Goal: Information Seeking & Learning: Check status

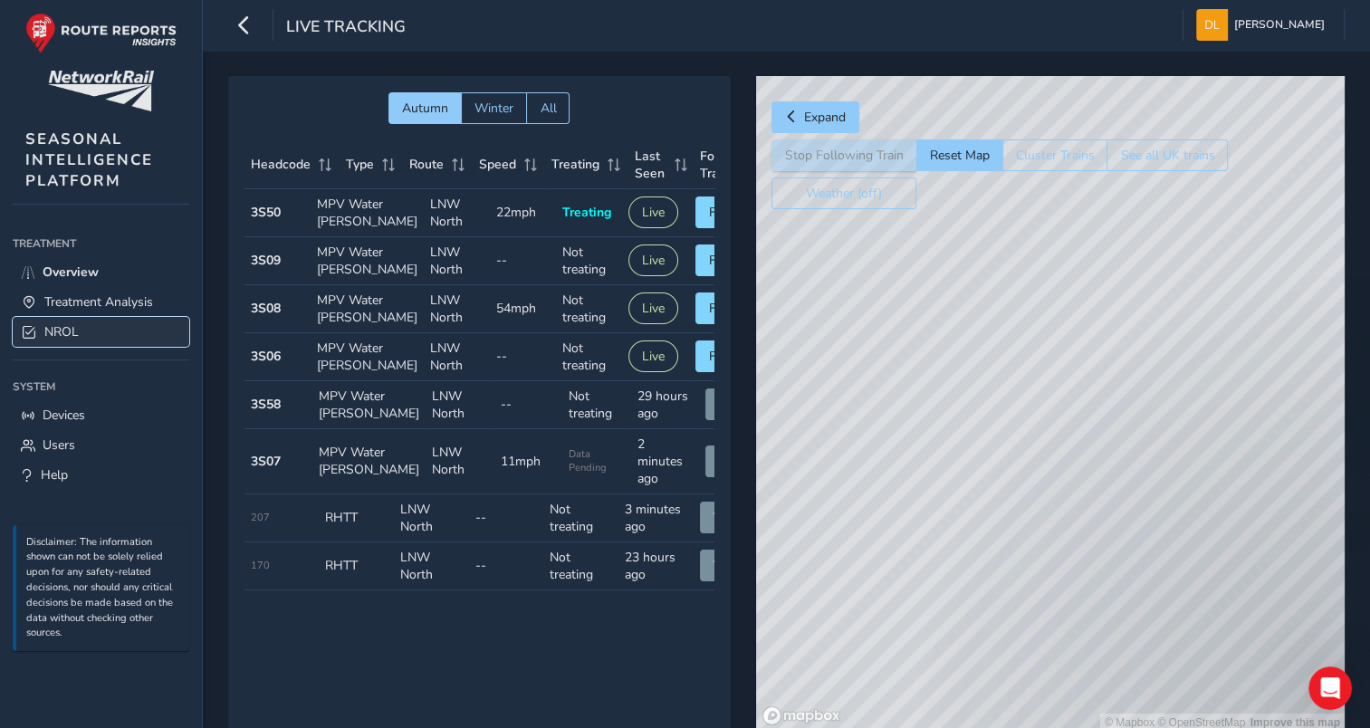
click at [56, 338] on span "NROL" at bounding box center [61, 331] width 34 height 17
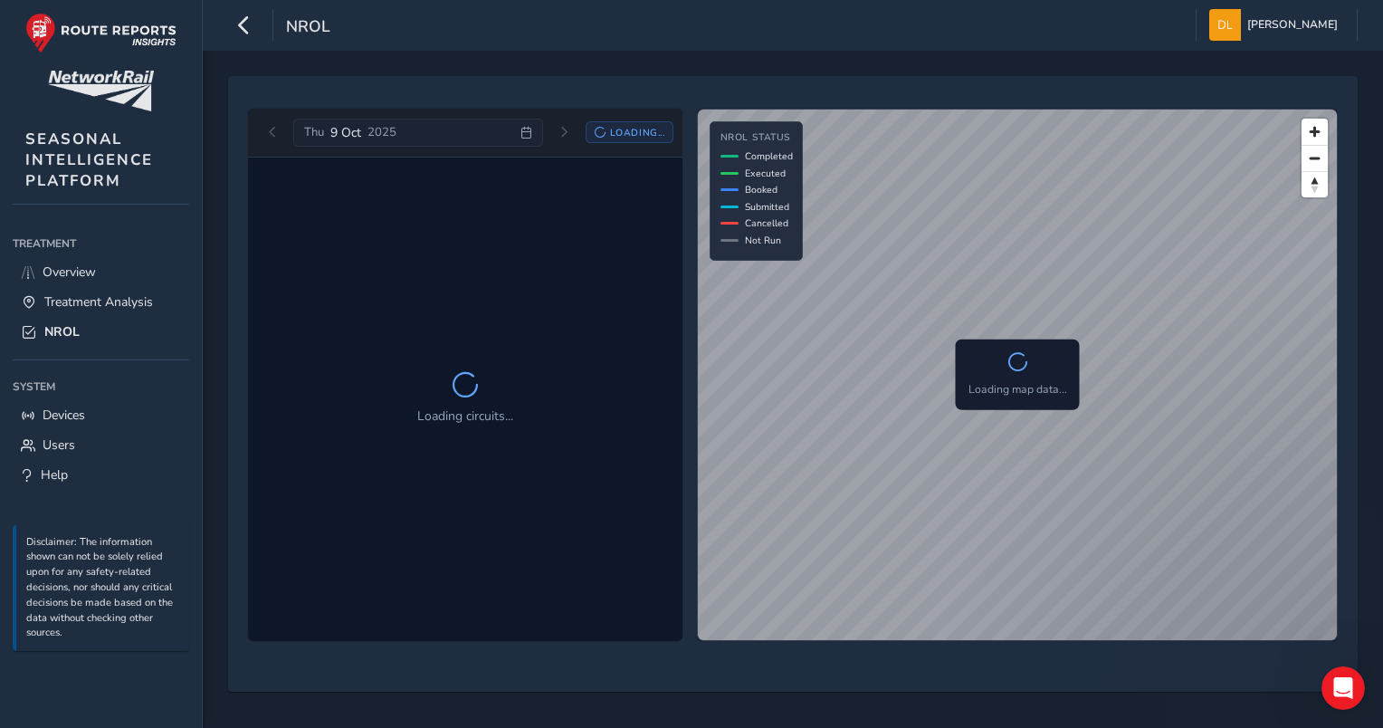
click at [263, 135] on div "[DATE] Loading..." at bounding box center [466, 133] width 416 height 29
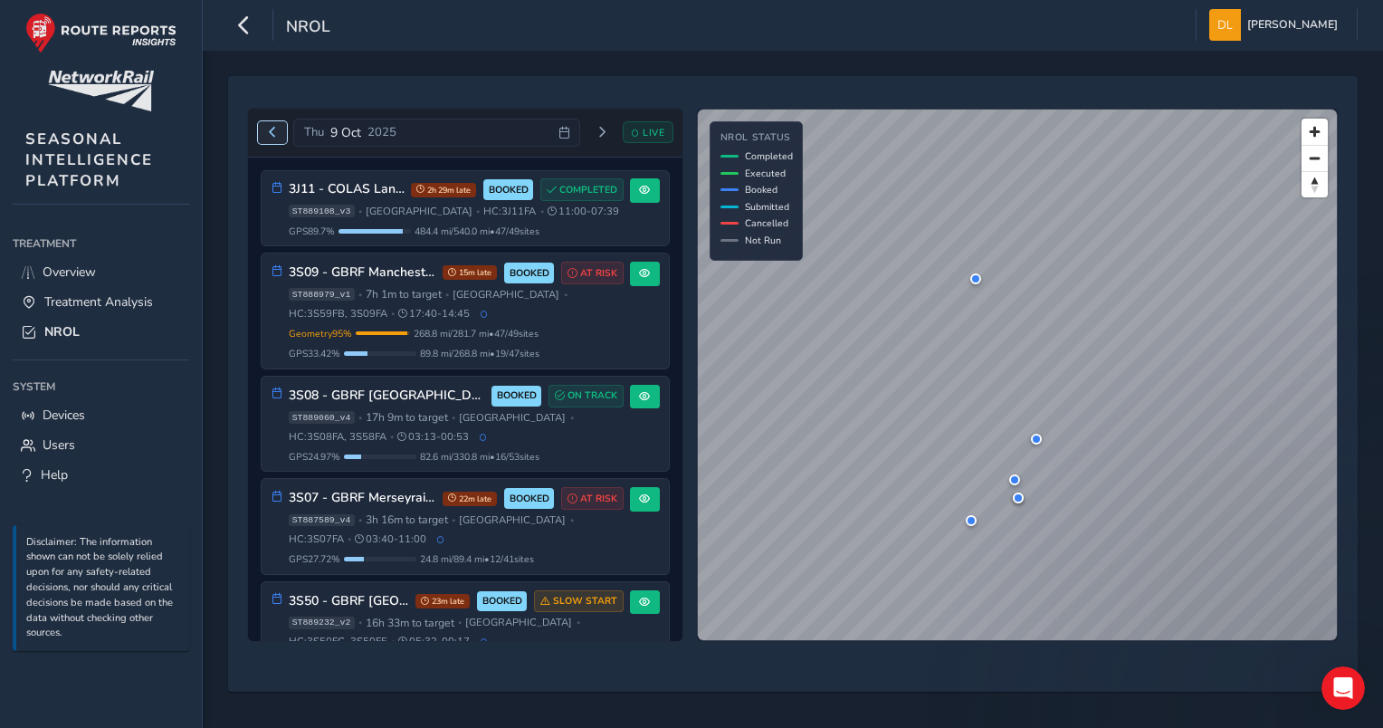
click at [271, 134] on span "Previous day" at bounding box center [272, 132] width 11 height 11
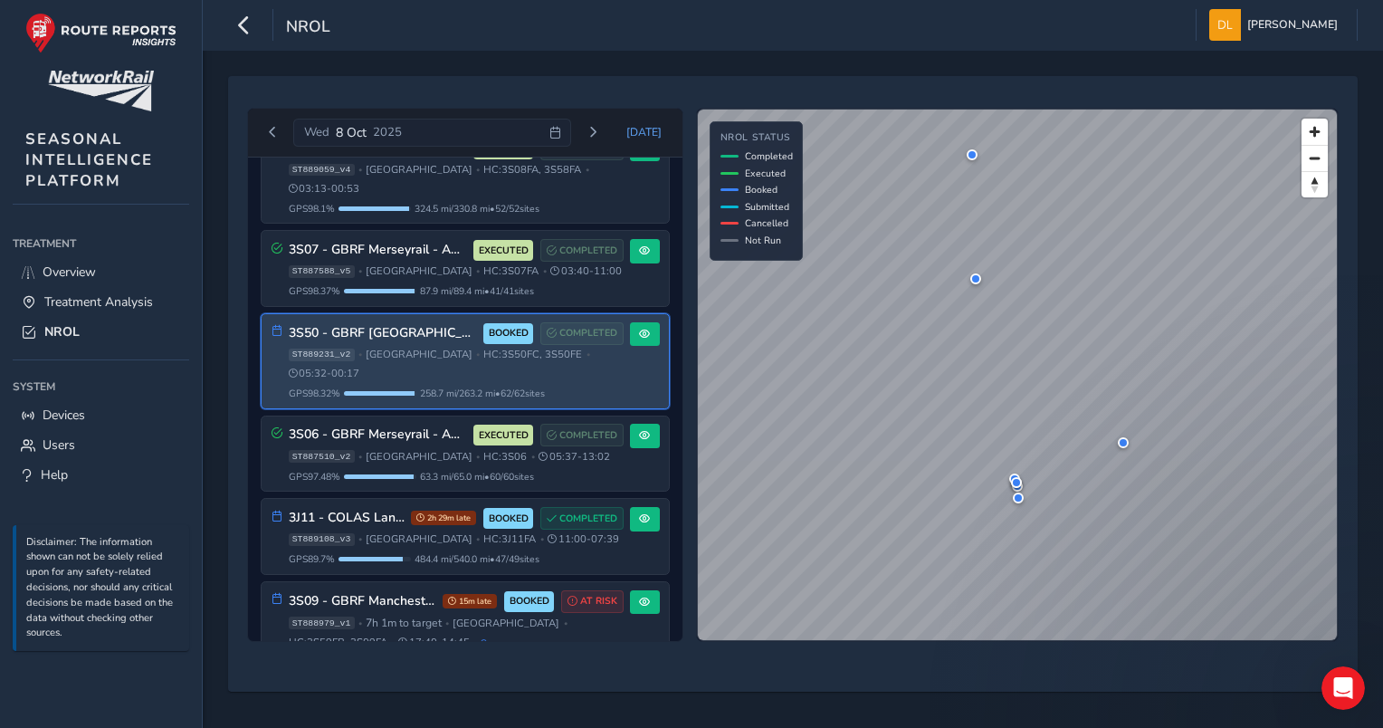
scroll to position [311, 0]
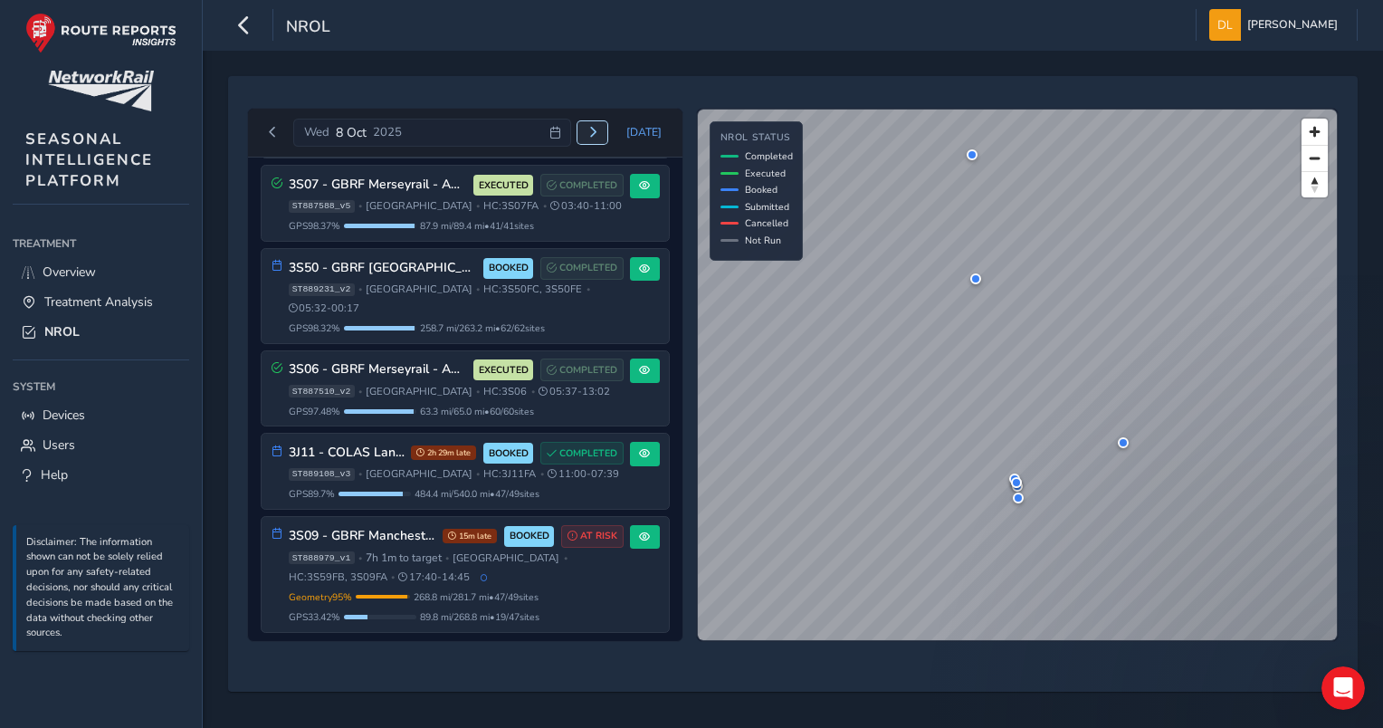
click at [591, 131] on button "Next day" at bounding box center [593, 132] width 30 height 23
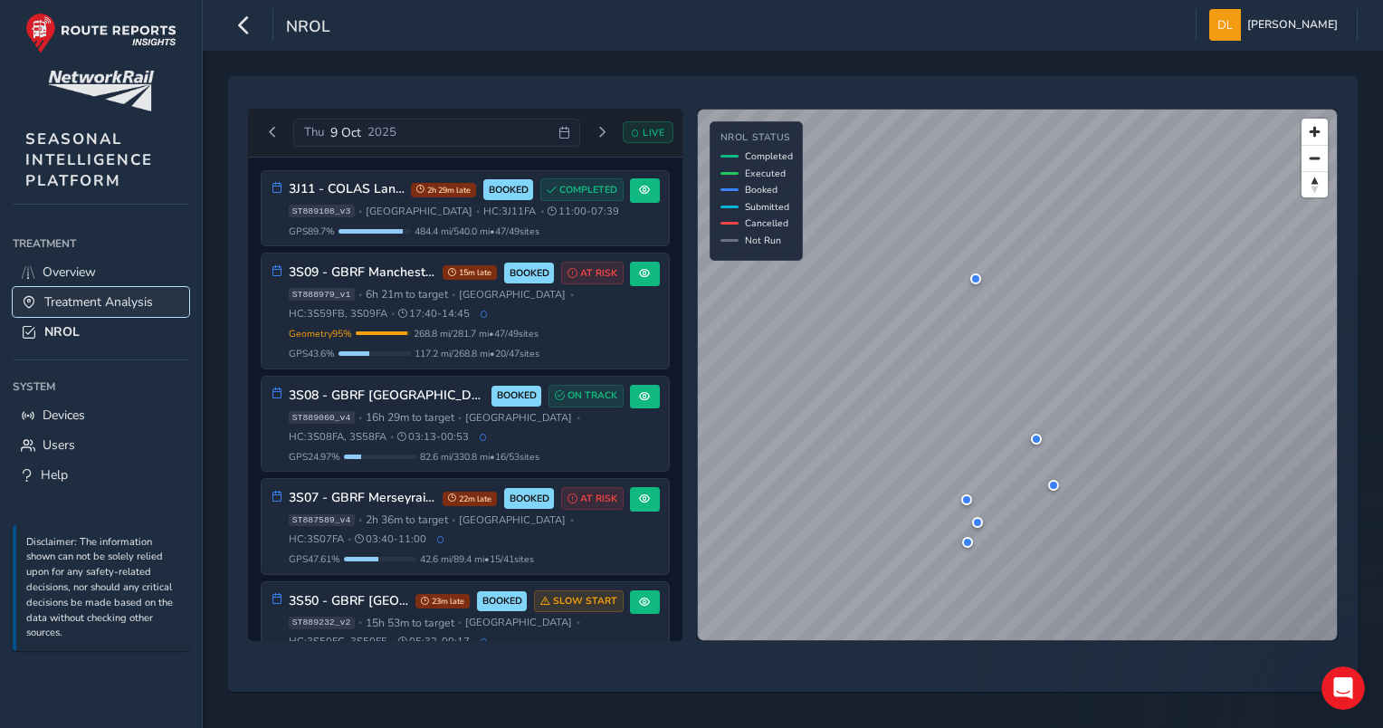
click at [93, 290] on link "Treatment Analysis" at bounding box center [101, 302] width 177 height 30
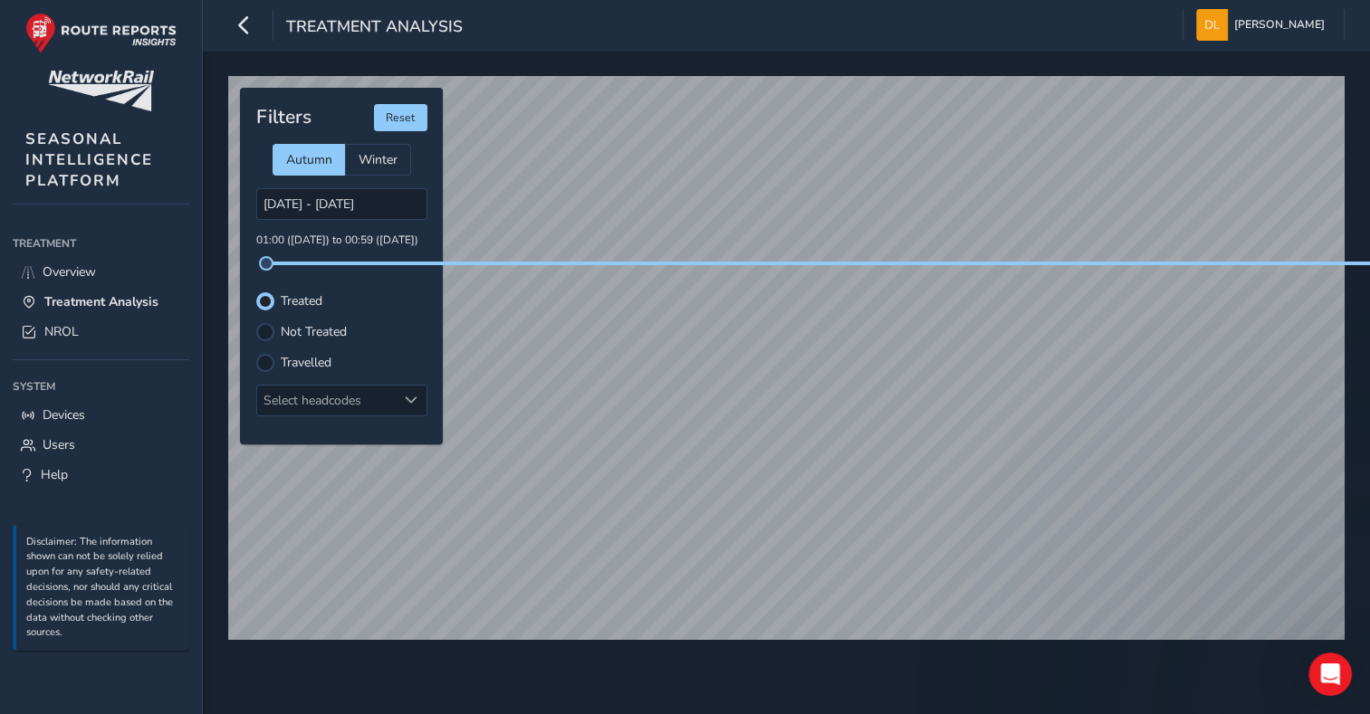
click at [321, 366] on label "Travelled" at bounding box center [306, 363] width 51 height 13
drag, startPoint x: 321, startPoint y: 366, endPoint x: 271, endPoint y: 366, distance: 50.7
click at [277, 369] on div "Travelled" at bounding box center [341, 363] width 171 height 18
click at [265, 366] on div at bounding box center [265, 363] width 18 height 18
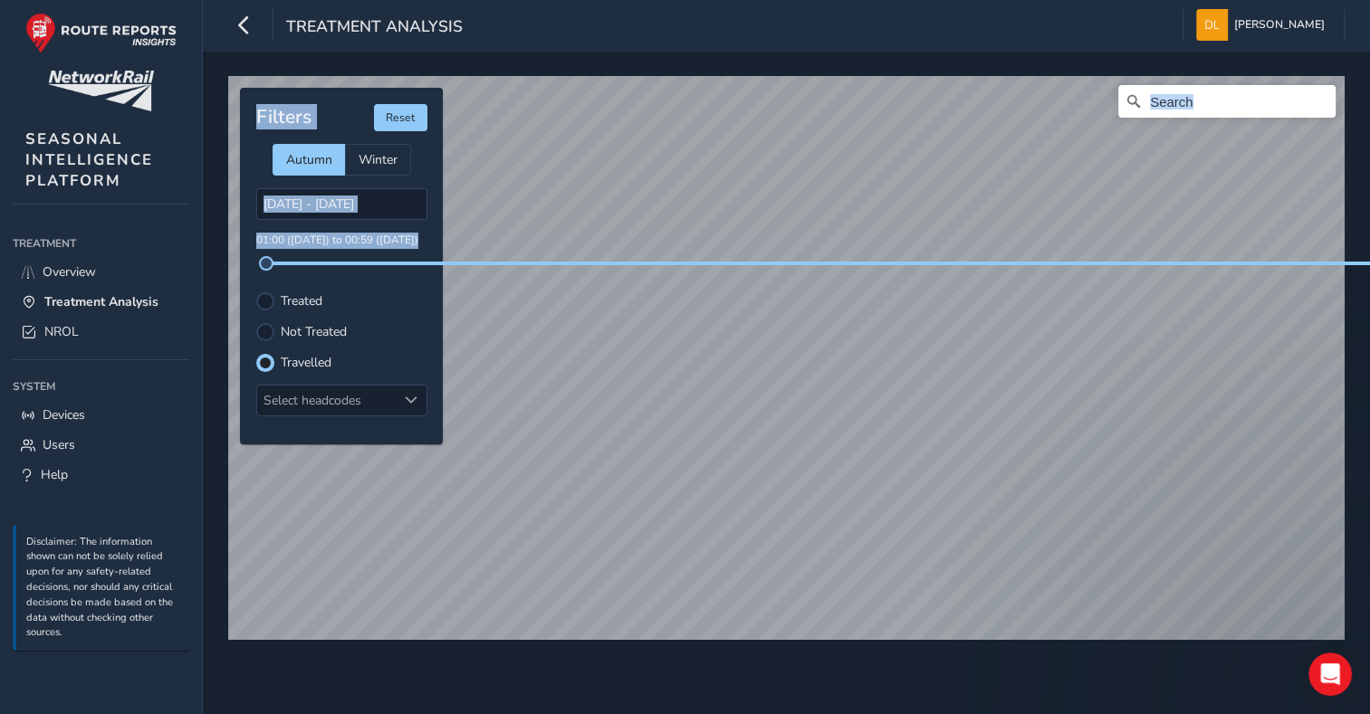
click at [1166, 508] on div "© Mapbox © OpenStreetMap Improve this map © Maxar Filters Reset Autumn Winter […" at bounding box center [786, 351] width 1129 height 562
drag, startPoint x: 854, startPoint y: 262, endPoint x: 1351, endPoint y: 256, distance: 497.0
click at [1351, 257] on div "© Mapbox © OpenStreetMap Improve this map © Maxar Filters Reset Autumn Winter […" at bounding box center [786, 383] width 1167 height 664
drag, startPoint x: 109, startPoint y: 305, endPoint x: 96, endPoint y: 310, distance: 13.8
click at [109, 305] on span "Treatment Analysis" at bounding box center [101, 301] width 114 height 17
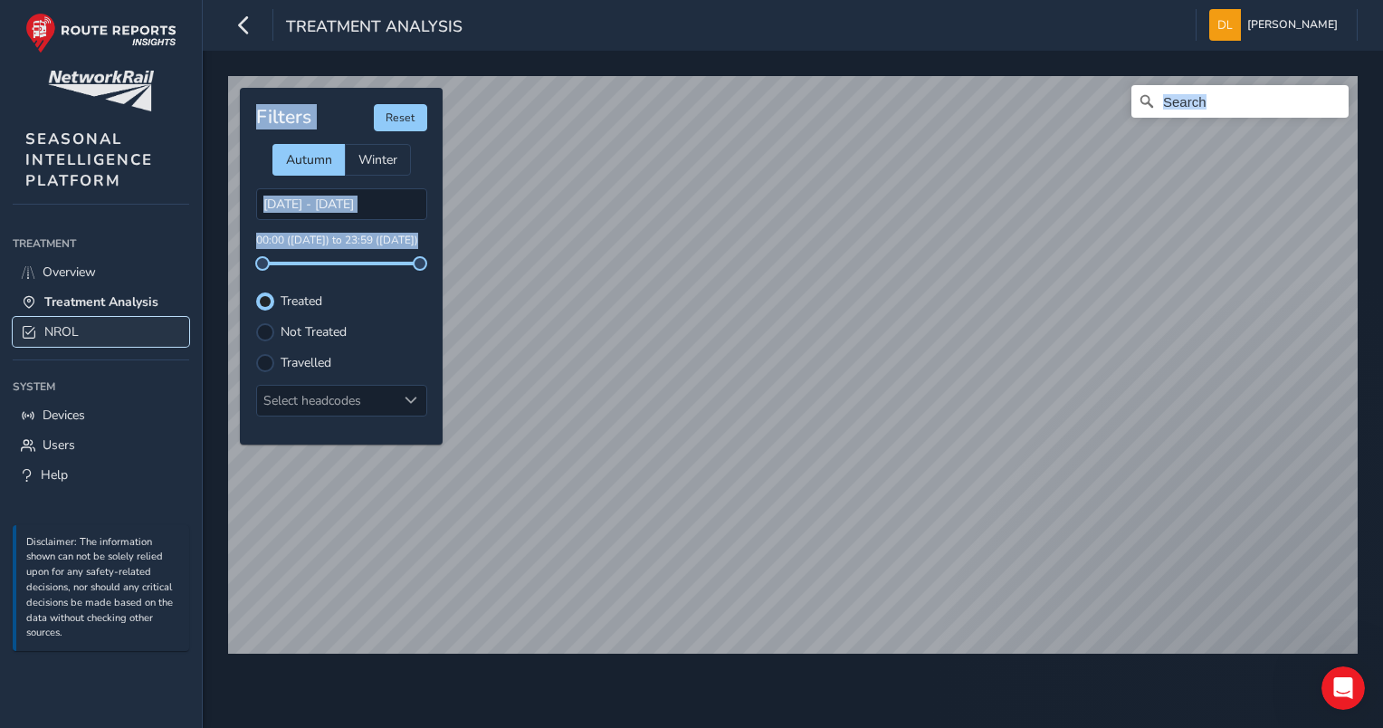
click at [80, 324] on link "NROL" at bounding box center [101, 332] width 177 height 30
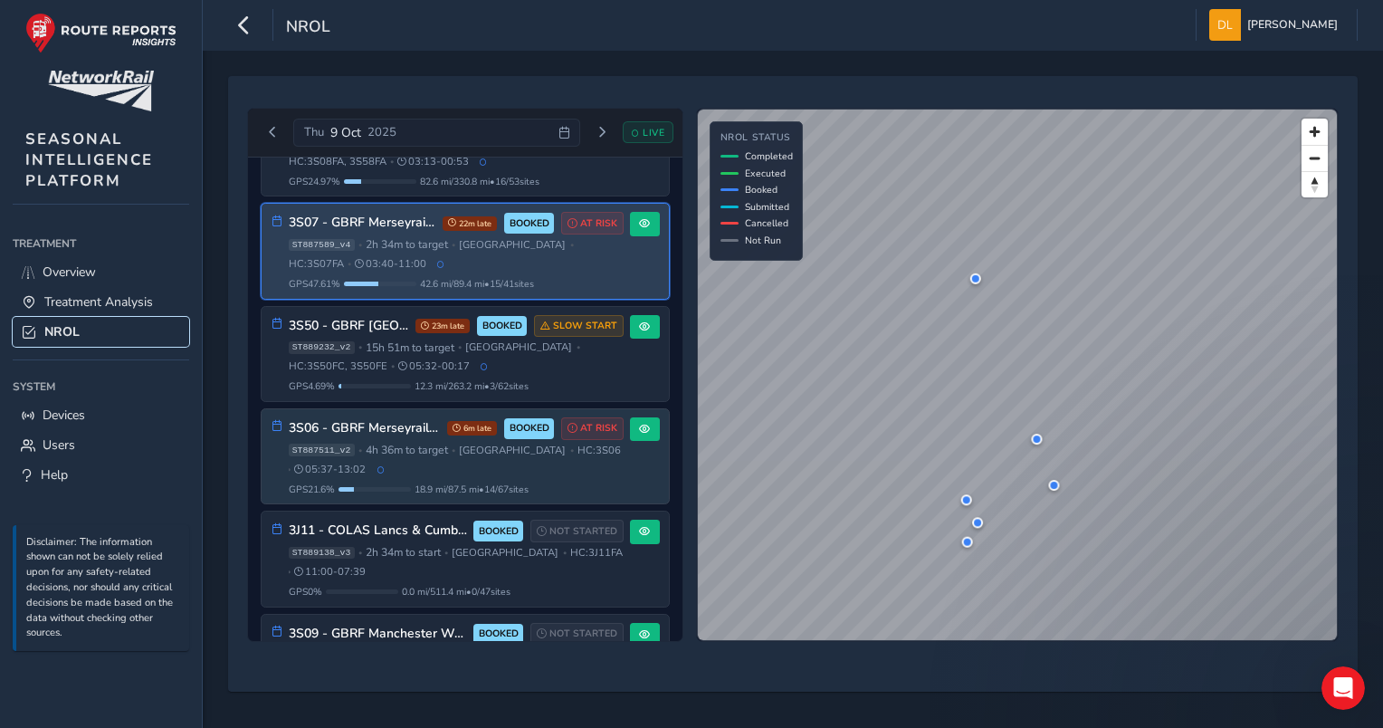
scroll to position [373, 0]
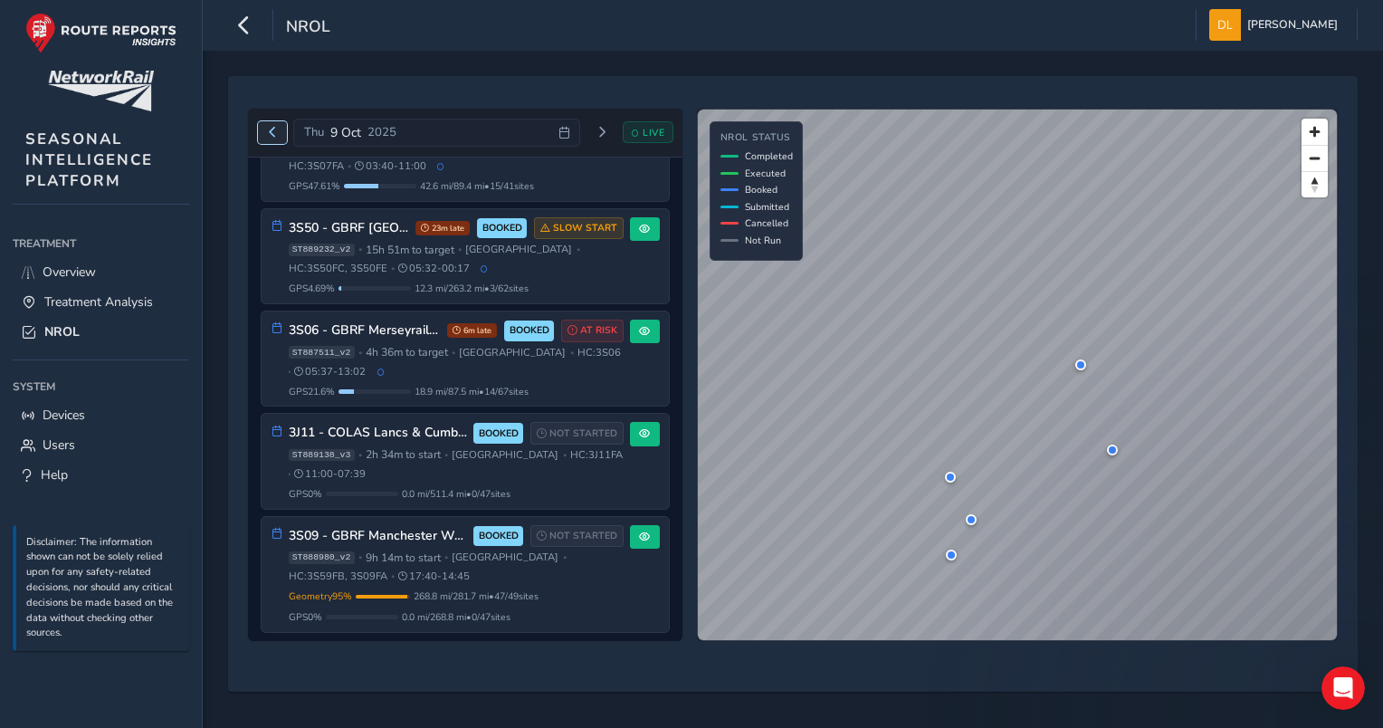
click at [277, 137] on span "Previous day" at bounding box center [272, 132] width 11 height 11
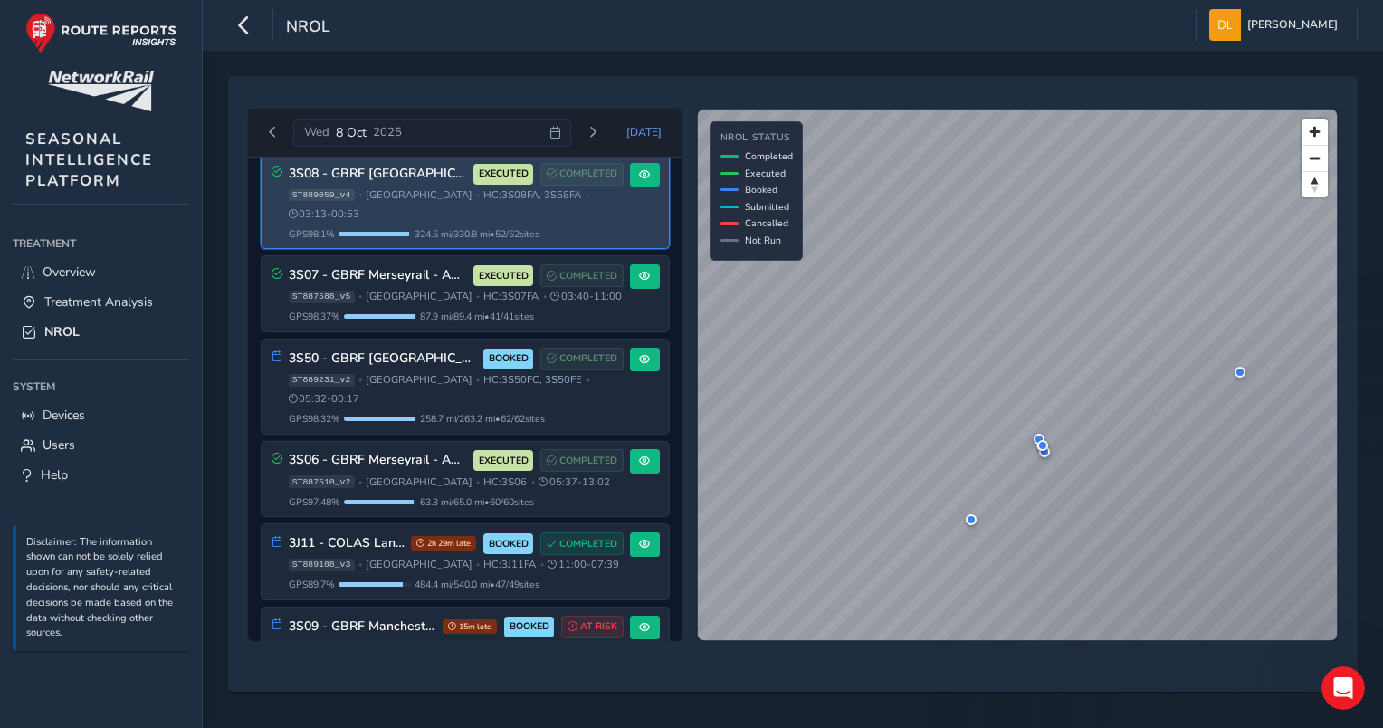
scroll to position [311, 0]
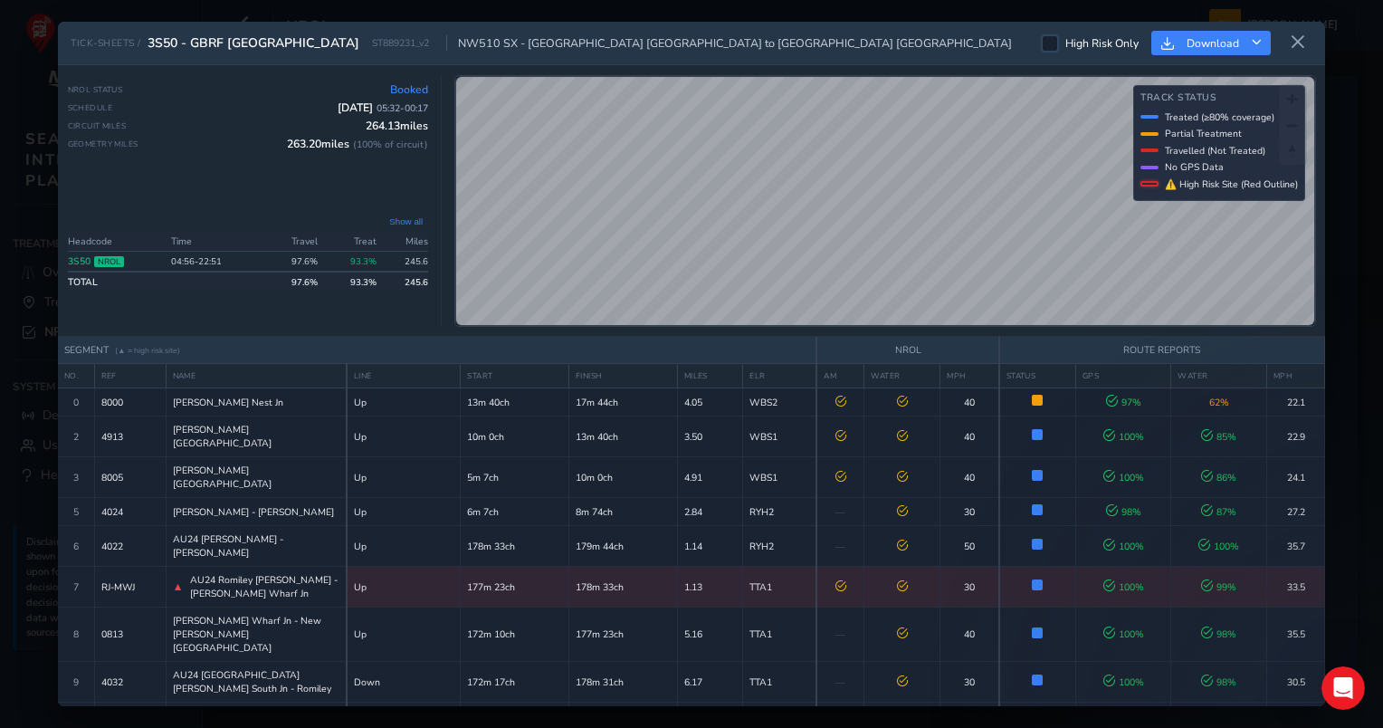
click at [919, 339] on div "TICK-SHEETS / 3S50 - GBRF [GEOGRAPHIC_DATA] NW510 SX - [GEOGRAPHIC_DATA] [GEOGR…" at bounding box center [691, 364] width 1267 height 684
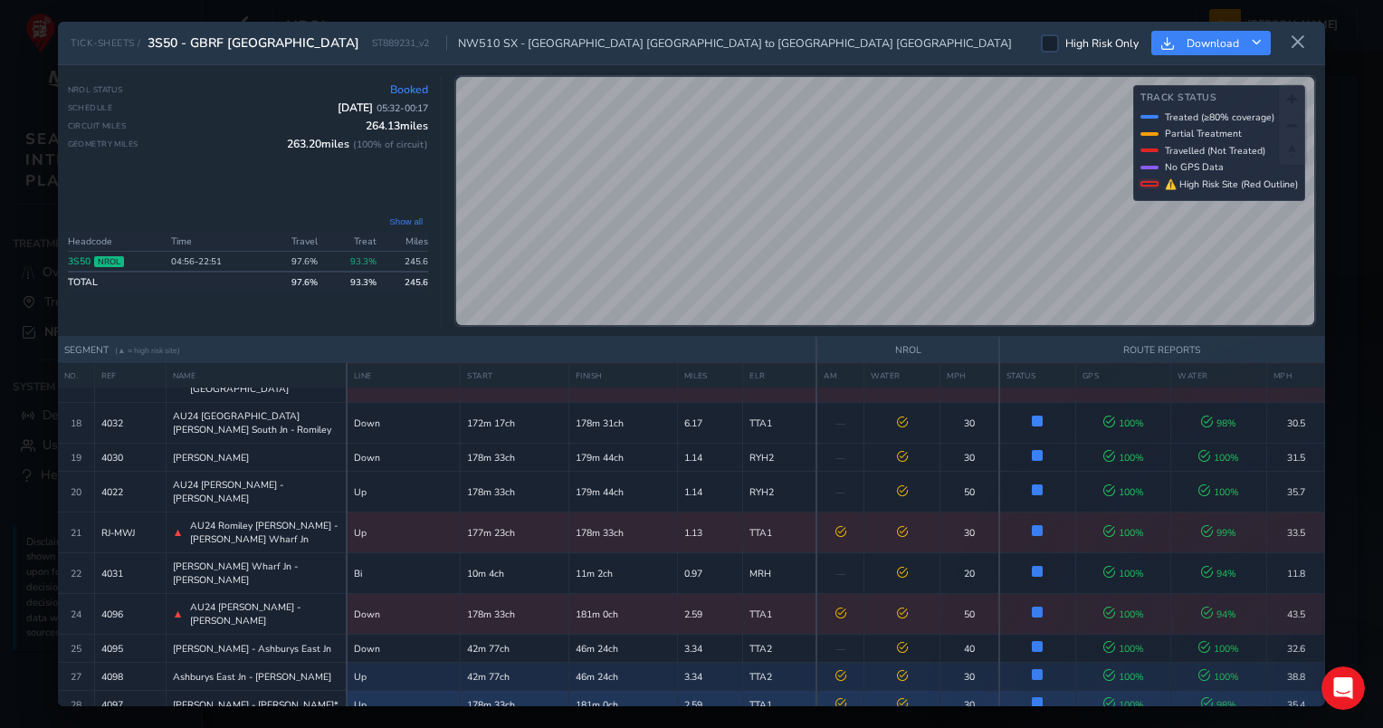
scroll to position [492, 0]
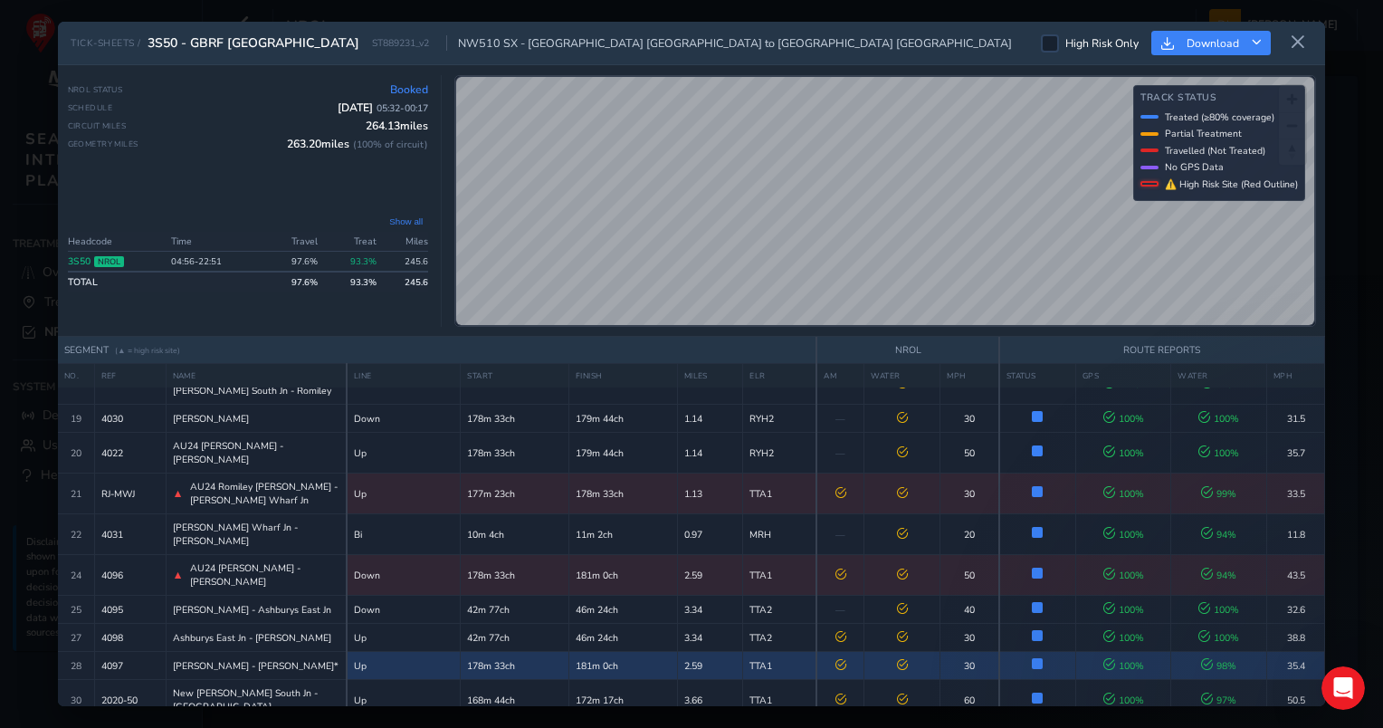
click at [887, 28] on div "TICK-SHEETS / 3S50 - GBRF [GEOGRAPHIC_DATA] NW510 SX - [GEOGRAPHIC_DATA] [GEOGR…" at bounding box center [691, 364] width 1267 height 684
click at [828, 0] on html "NROL [PERSON_NAME] Colour Scheme: Dark Dim Light Logout TICK-SHEETS / 3S50 - GB…" at bounding box center [691, 364] width 1383 height 728
click at [880, 63] on div "TICK-SHEETS / 3S50 - GBRF [GEOGRAPHIC_DATA] NW510 SX - [GEOGRAPHIC_DATA] [GEOGR…" at bounding box center [691, 364] width 1267 height 684
click at [883, 69] on div "NROL Status Booked Schedule [DATE] 05:32 - 00:17 Circuit Miles 264.13 miles Geo…" at bounding box center [691, 201] width 1267 height 272
click at [916, 53] on div "TICK-SHEETS / 3S50 - GBRF [GEOGRAPHIC_DATA] NW510 SX - [GEOGRAPHIC_DATA] [GEOGR…" at bounding box center [691, 364] width 1267 height 684
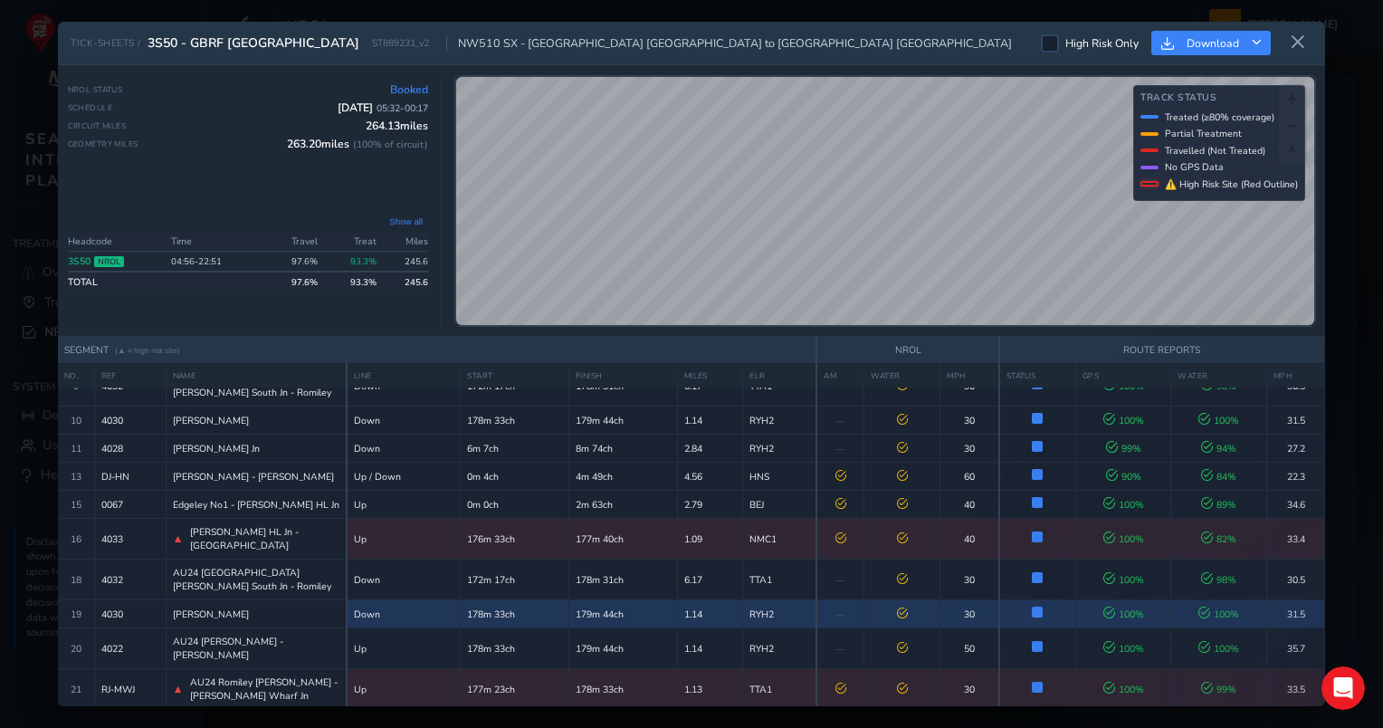
scroll to position [282, 0]
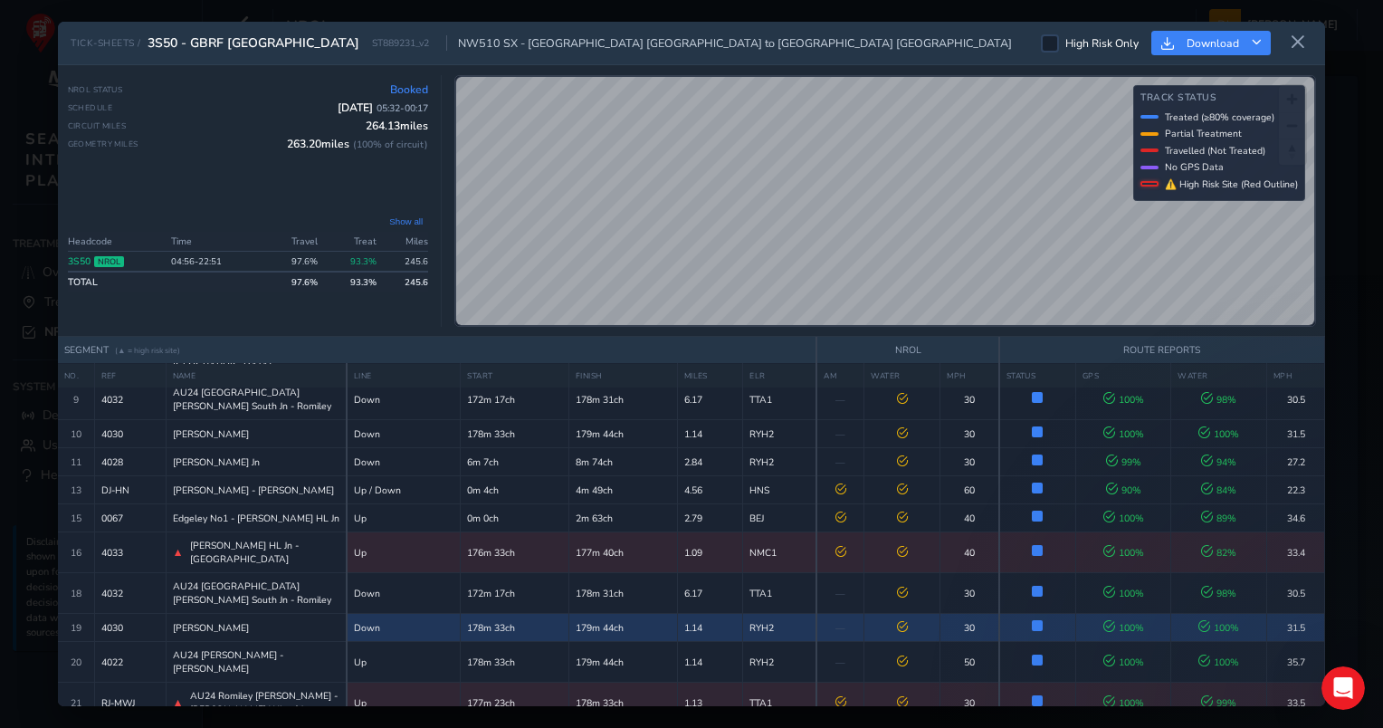
click at [973, 73] on div "NROL Status Booked Schedule [DATE] 05:32 - 00:17 Circuit Miles 264.13 miles Geo…" at bounding box center [691, 201] width 1267 height 272
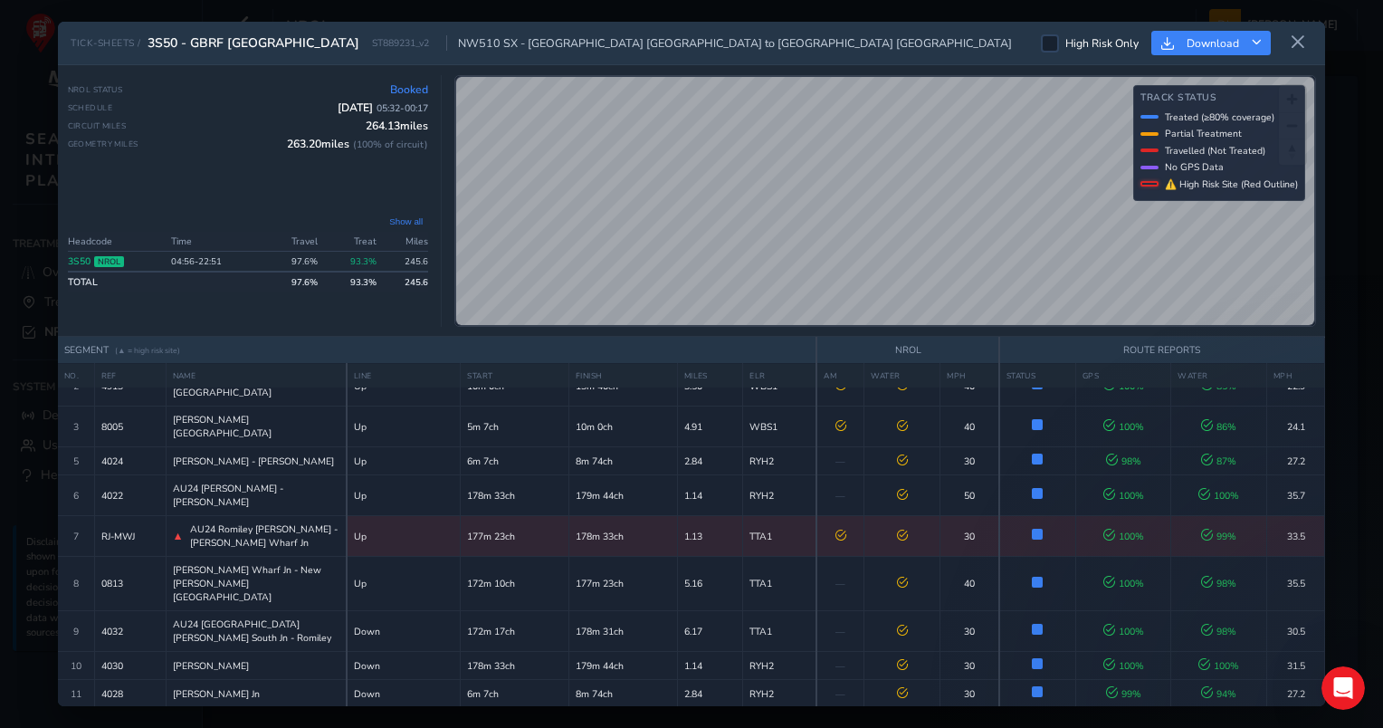
scroll to position [0, 0]
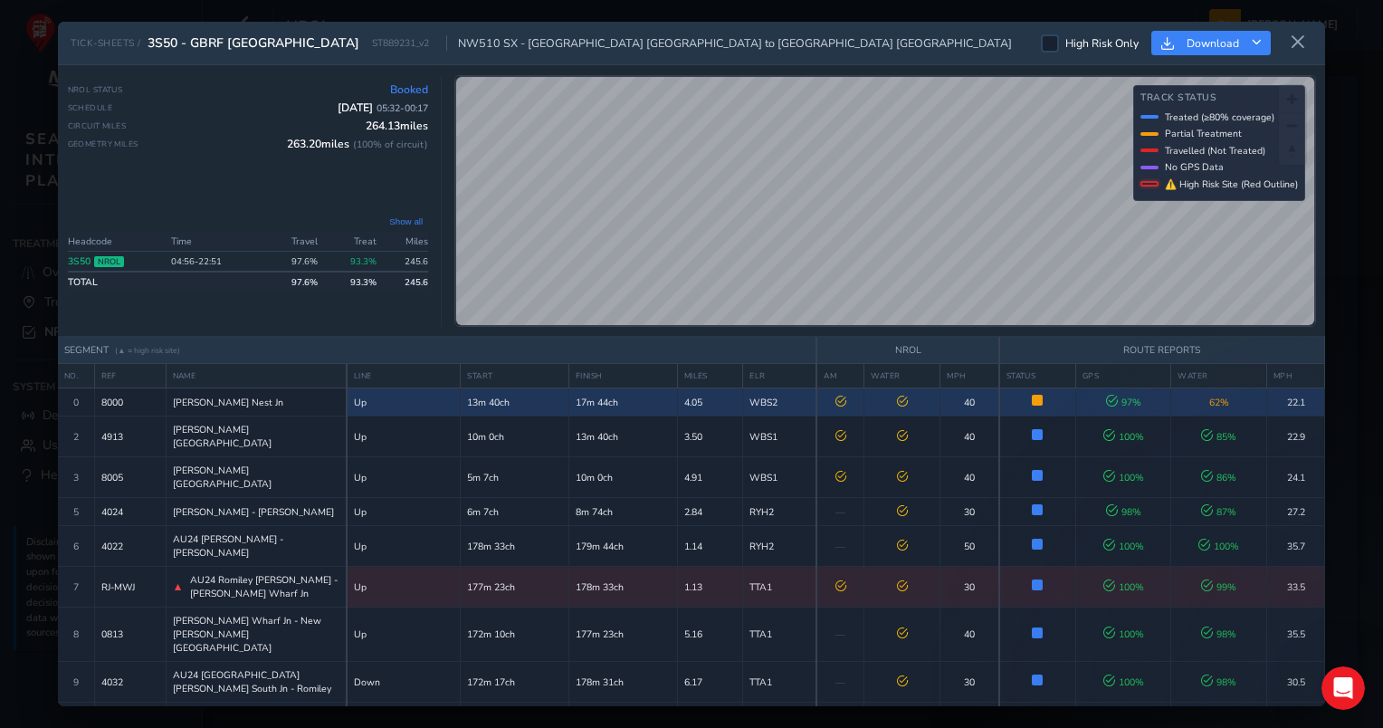
click at [836, 401] on icon at bounding box center [841, 401] width 11 height 11
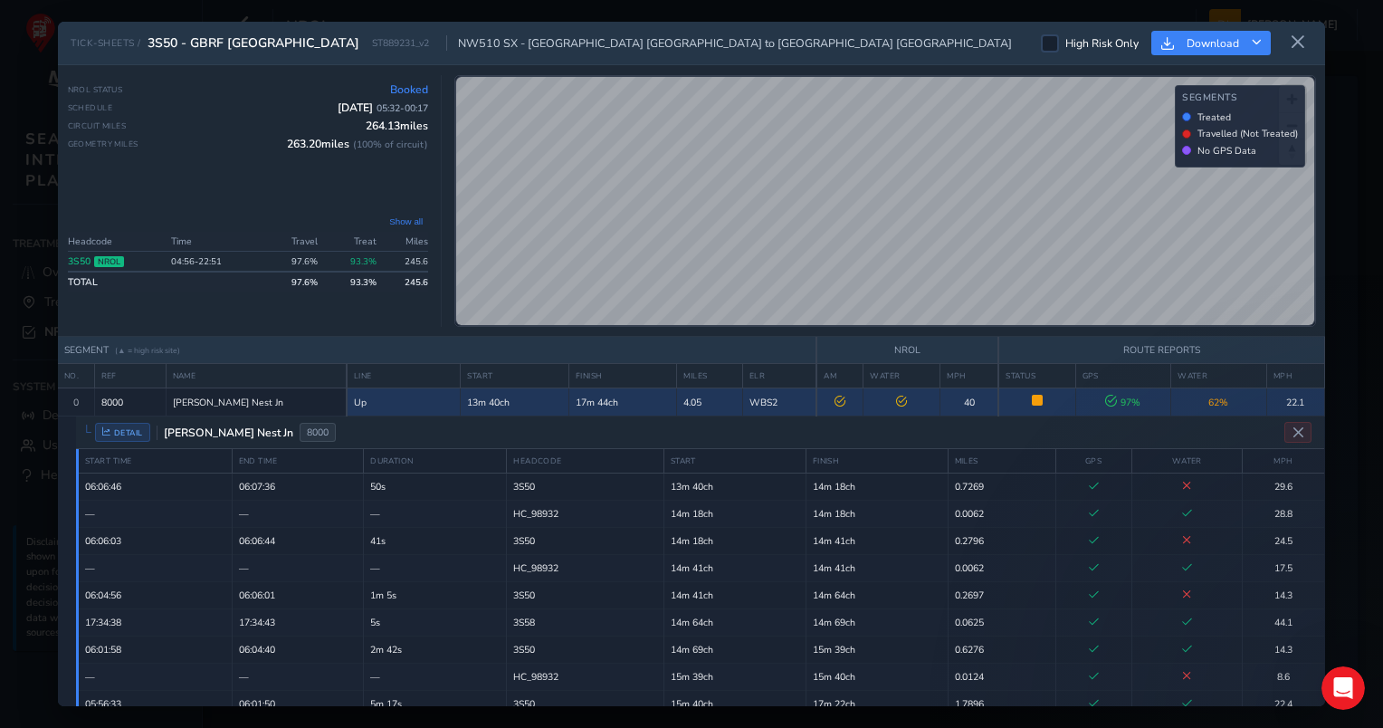
click at [836, 401] on icon at bounding box center [840, 401] width 11 height 11
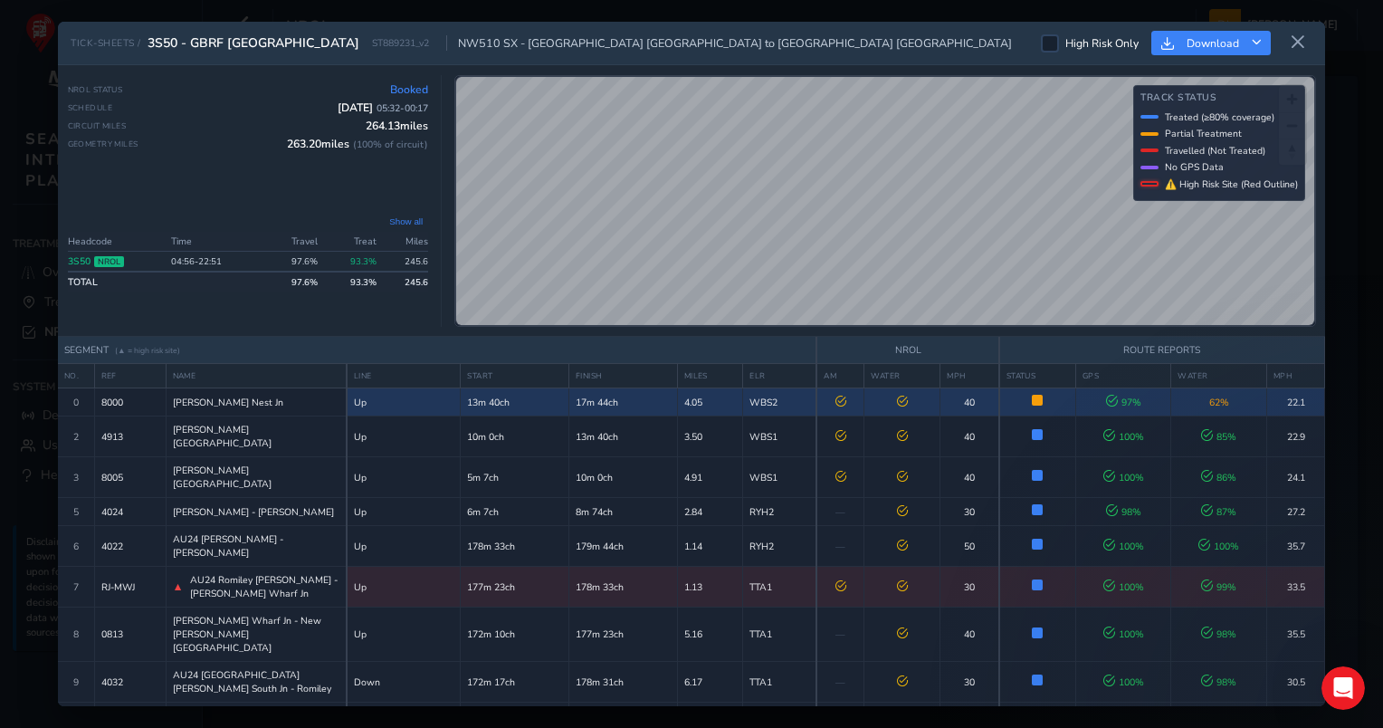
click at [836, 401] on icon at bounding box center [841, 401] width 11 height 11
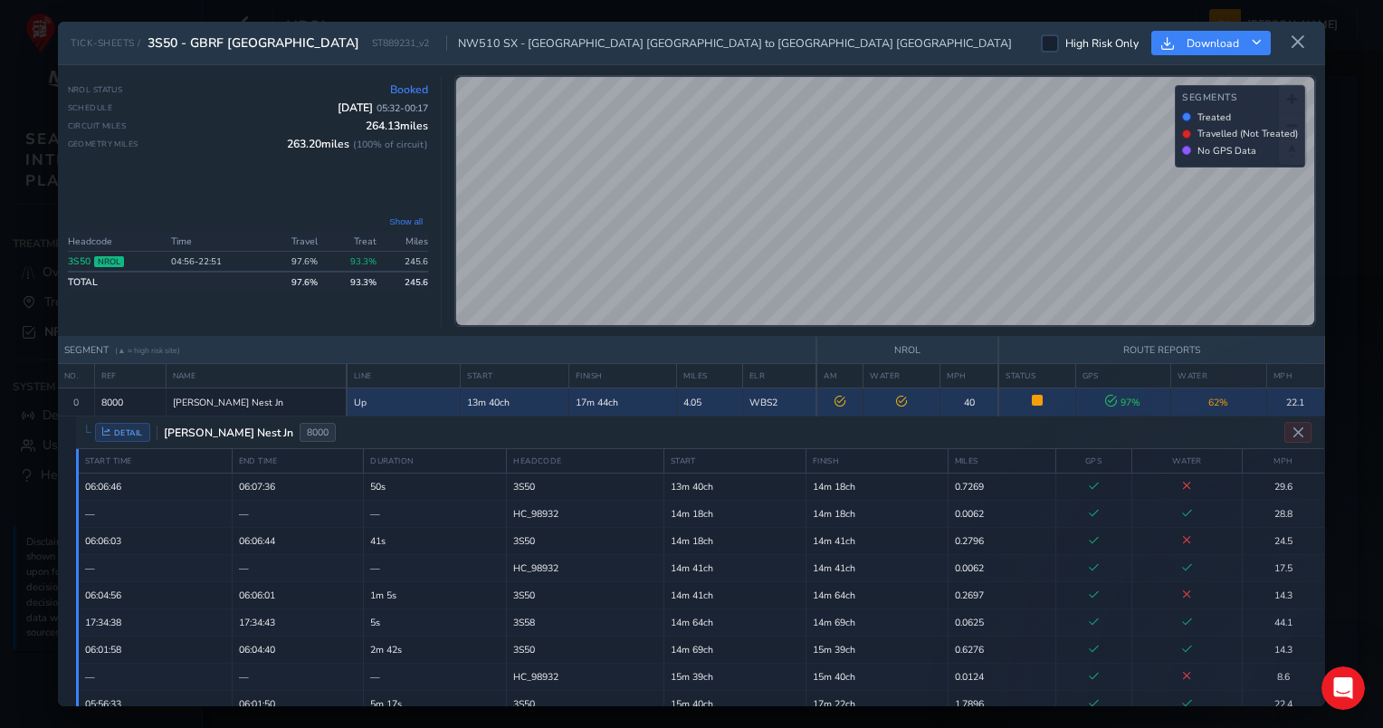
click at [822, 403] on td at bounding box center [840, 402] width 47 height 28
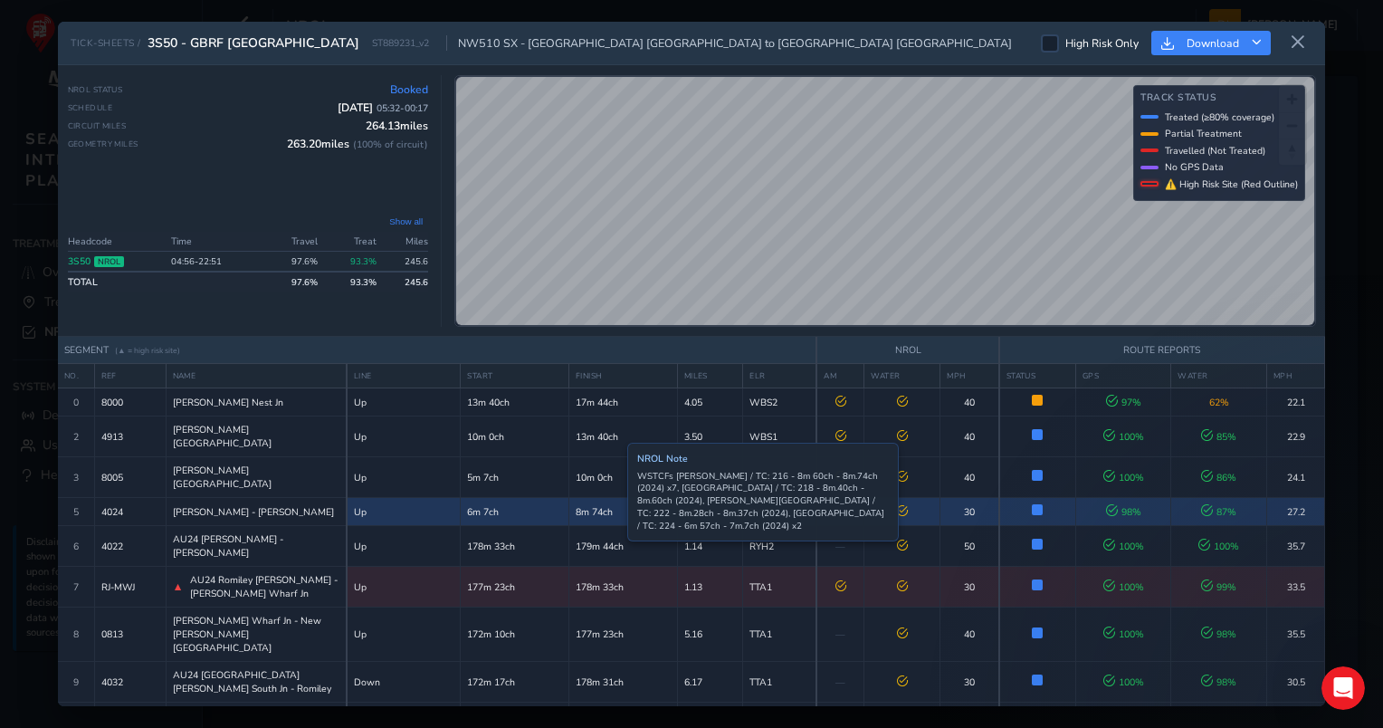
click at [614, 498] on td "8m 74ch" at bounding box center [622, 512] width 109 height 28
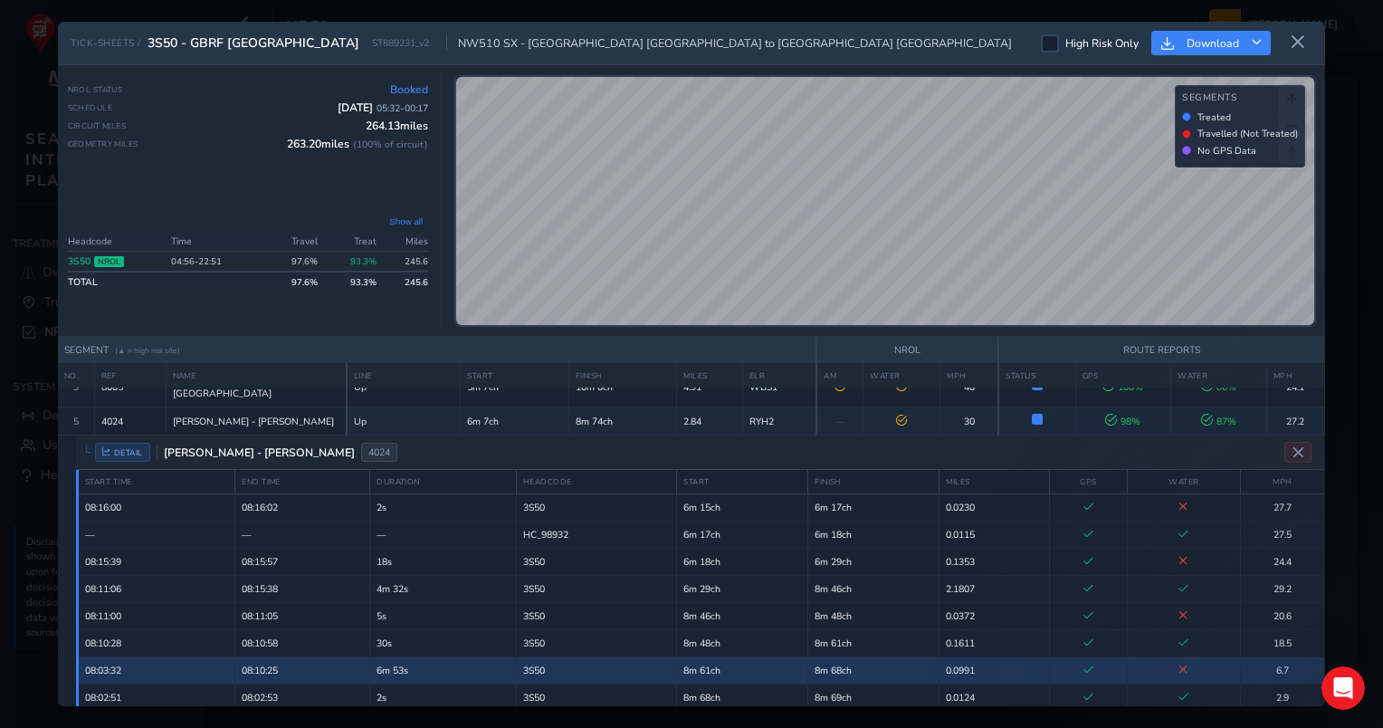
scroll to position [181, 0]
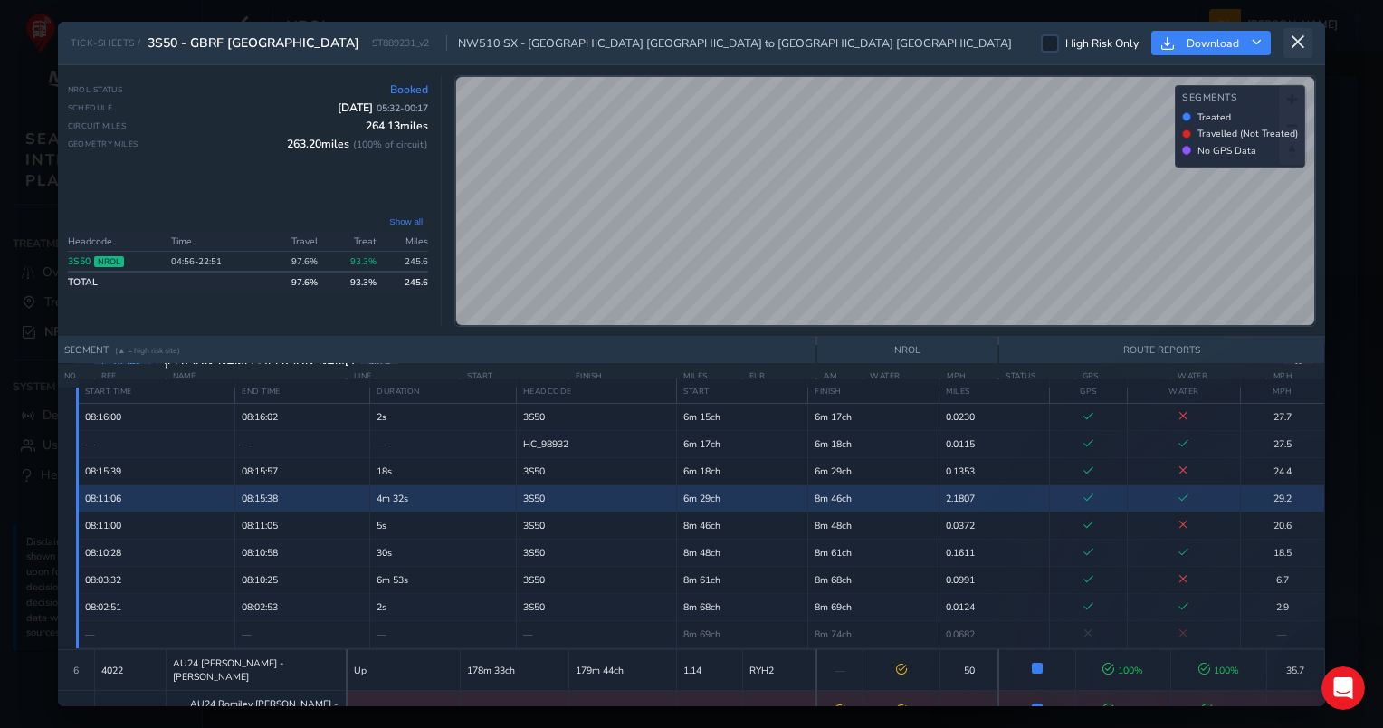
click at [1298, 51] on button at bounding box center [1298, 43] width 29 height 30
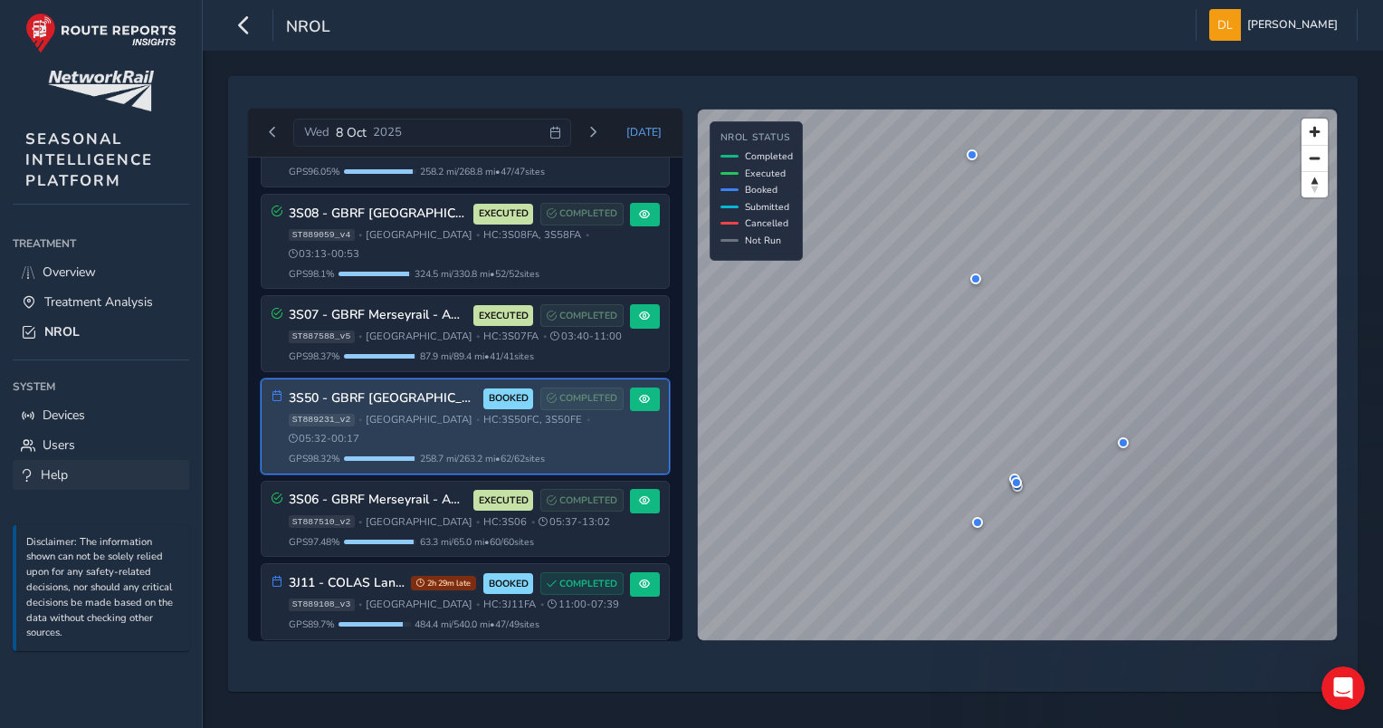
scroll to position [203, 0]
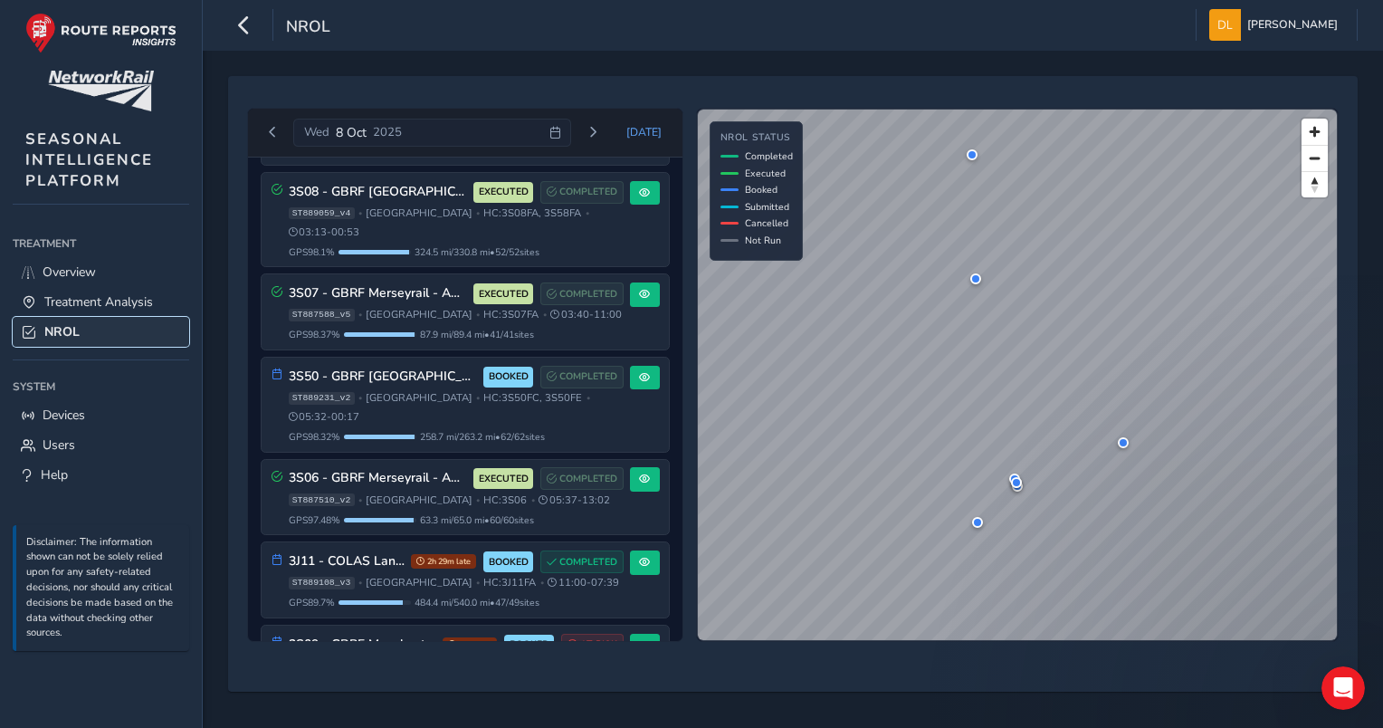
click at [72, 333] on span "NROL" at bounding box center [61, 331] width 35 height 17
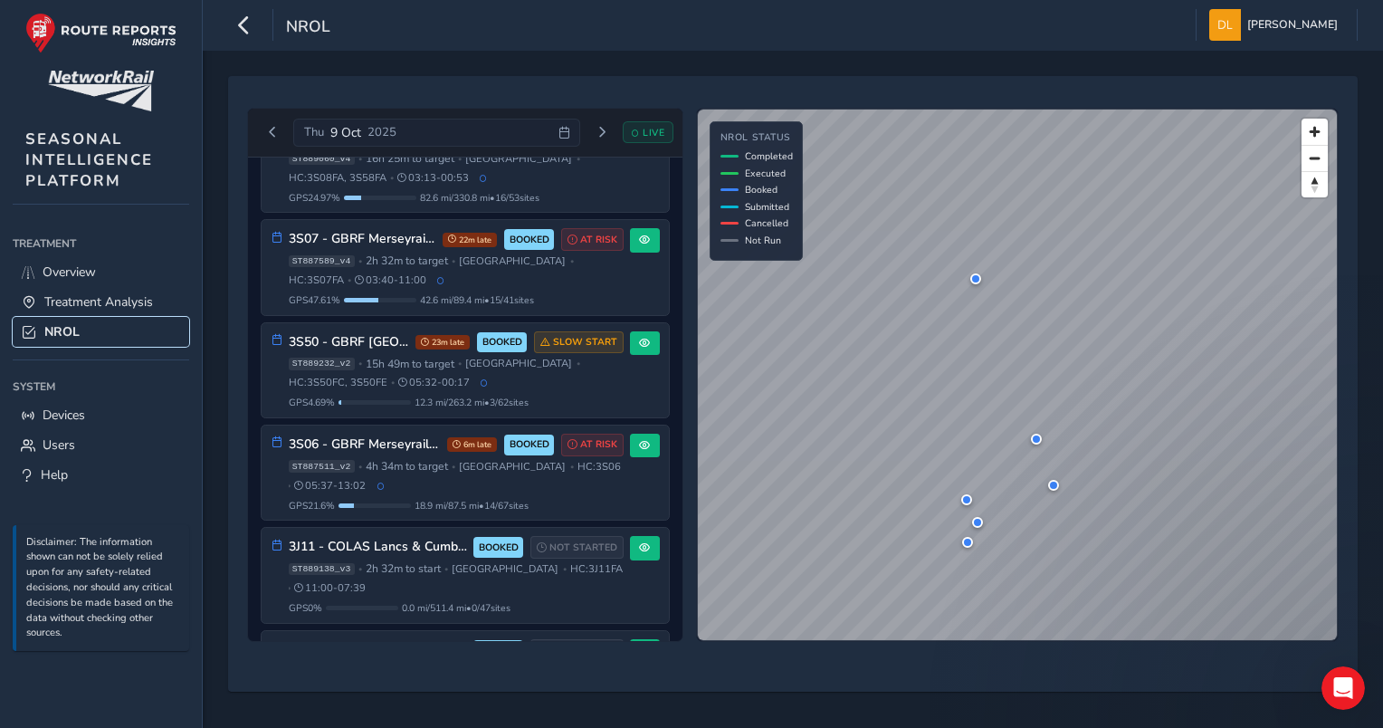
scroll to position [373, 0]
